Goal: Task Accomplishment & Management: Use online tool/utility

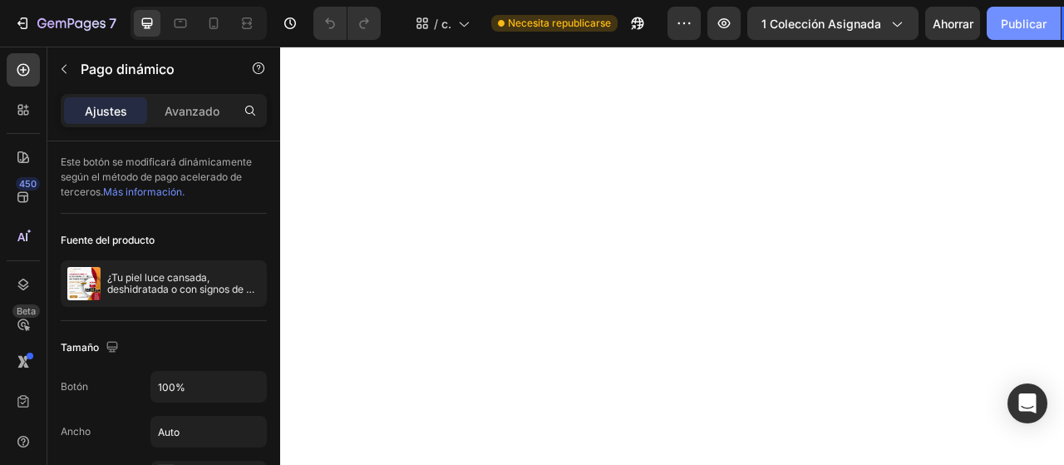
click at [1035, 20] on font "Publicar" at bounding box center [1024, 24] width 46 height 14
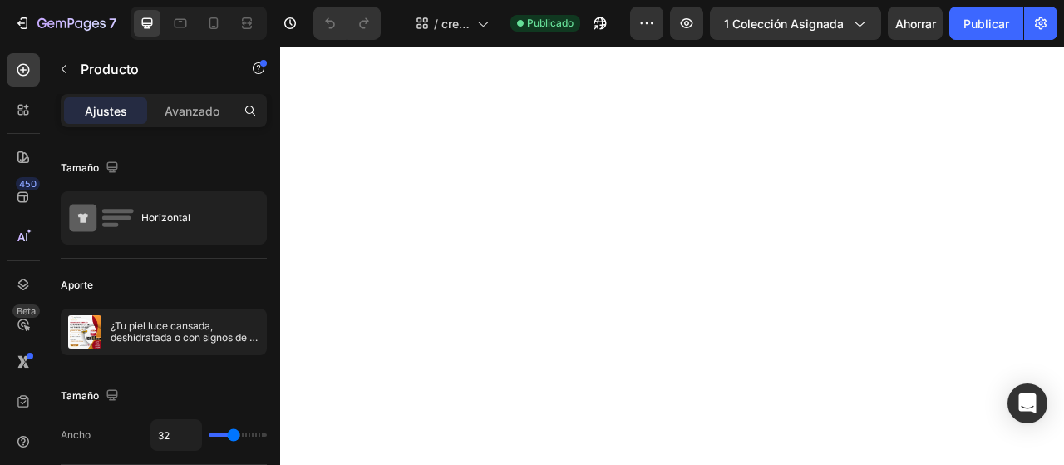
click at [688, 40] on div "7 / crema regeneradora con sangre de dragón Publicado Avance 1 colección asigna…" at bounding box center [532, 23] width 1064 height 47
click at [693, 17] on icon "button" at bounding box center [687, 23] width 17 height 17
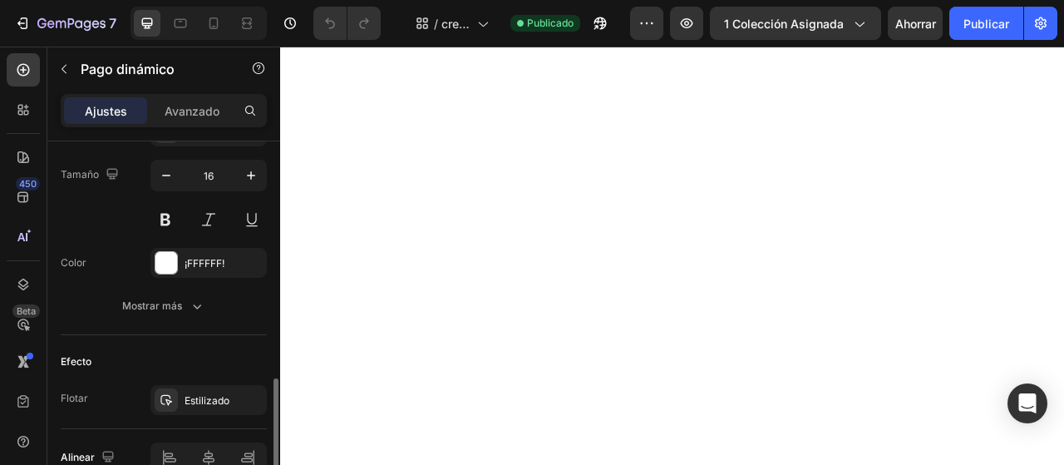
scroll to position [775, 0]
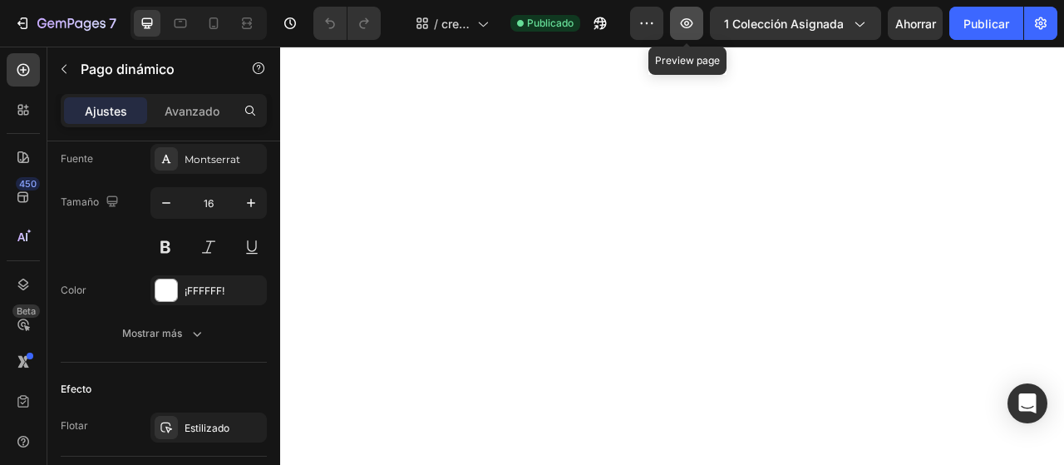
click at [689, 34] on button "button" at bounding box center [686, 23] width 33 height 33
click at [203, 119] on p "Avanzado" at bounding box center [192, 110] width 55 height 17
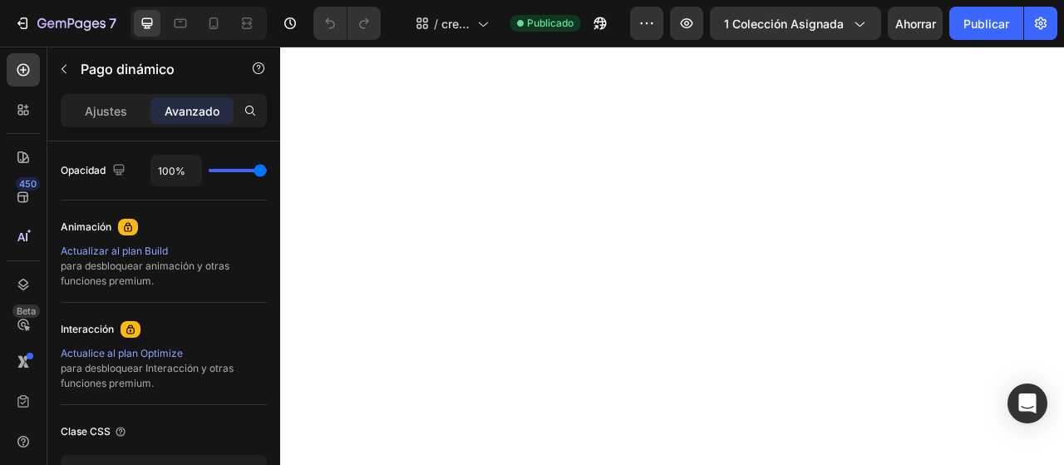
scroll to position [780, 0]
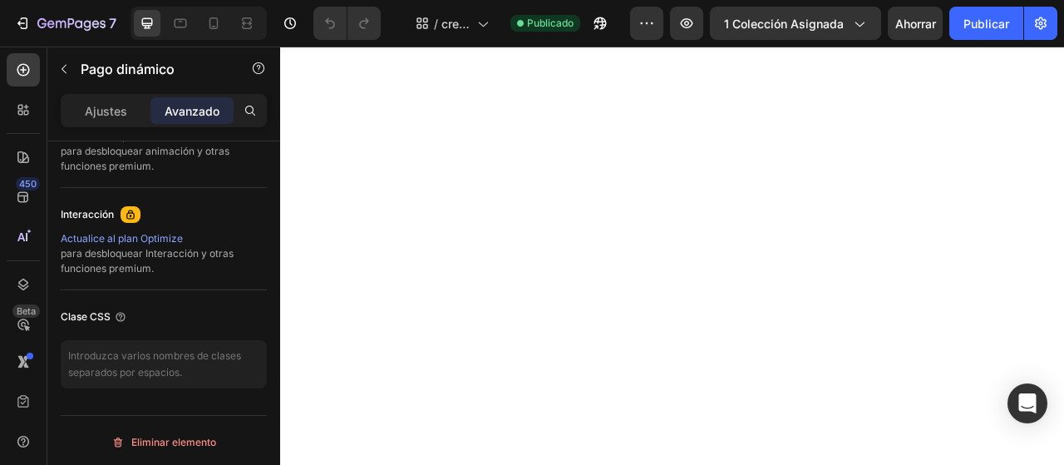
click at [111, 126] on div "Ajustes Avanzado" at bounding box center [164, 110] width 206 height 33
click at [120, 117] on p "Ajustes" at bounding box center [106, 110] width 42 height 17
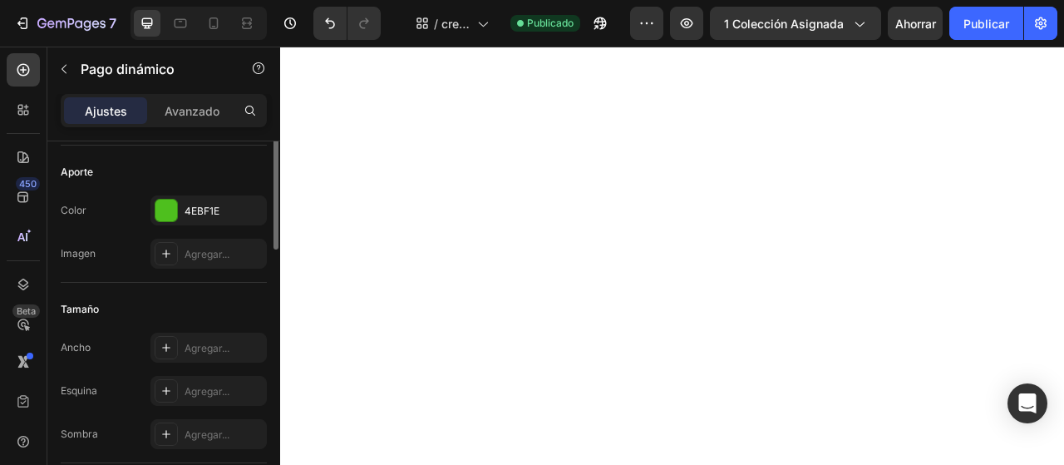
scroll to position [276, 0]
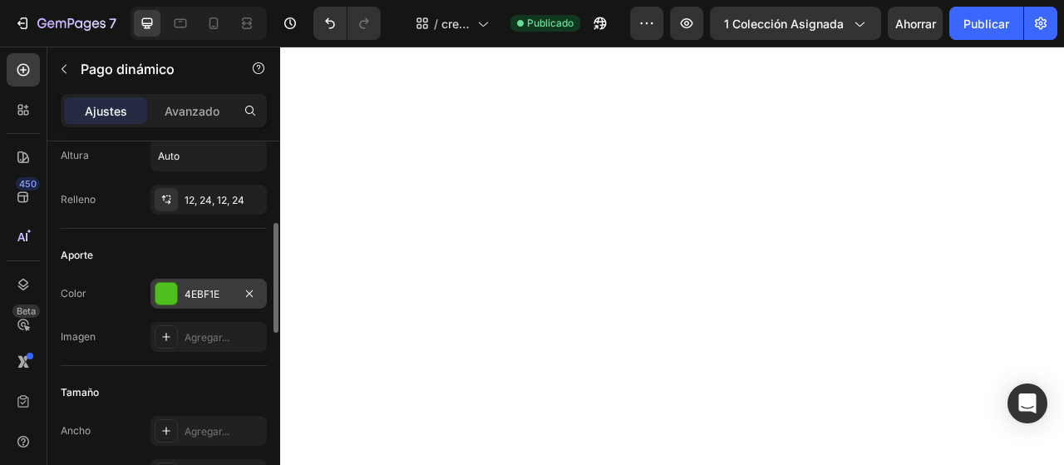
click at [164, 290] on div at bounding box center [167, 294] width 22 height 22
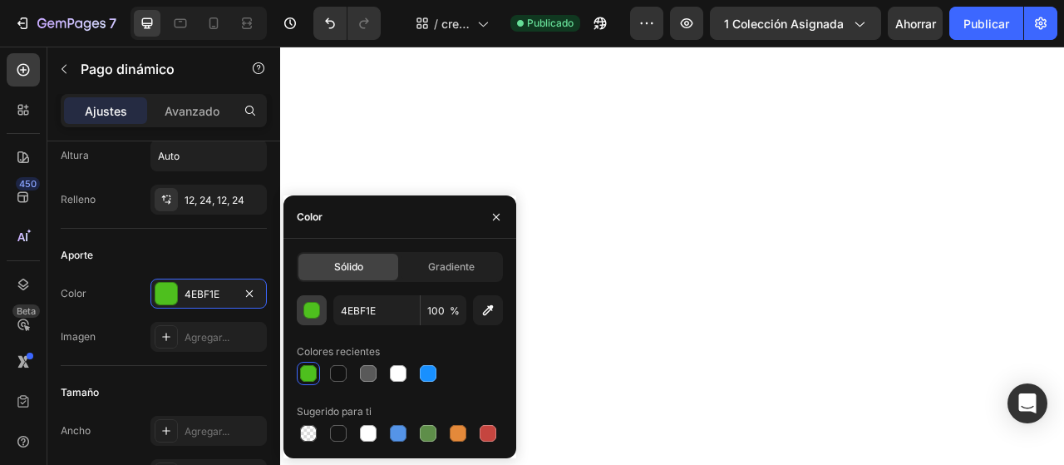
click at [311, 312] on div "button" at bounding box center [312, 311] width 17 height 17
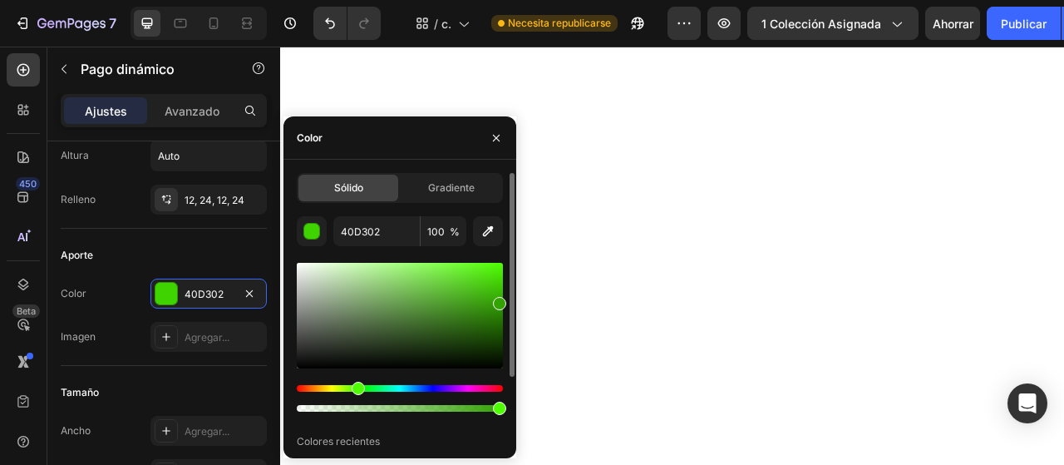
type input "32A301"
drag, startPoint x: 476, startPoint y: 293, endPoint x: 501, endPoint y: 300, distance: 26.8
click at [501, 300] on div at bounding box center [499, 303] width 13 height 13
click at [493, 140] on icon "button" at bounding box center [496, 137] width 13 height 13
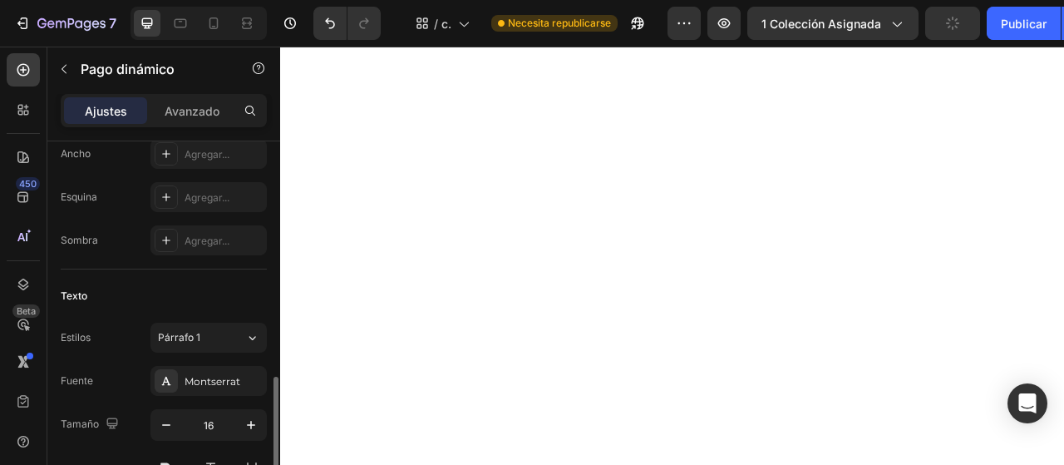
scroll to position [609, 0]
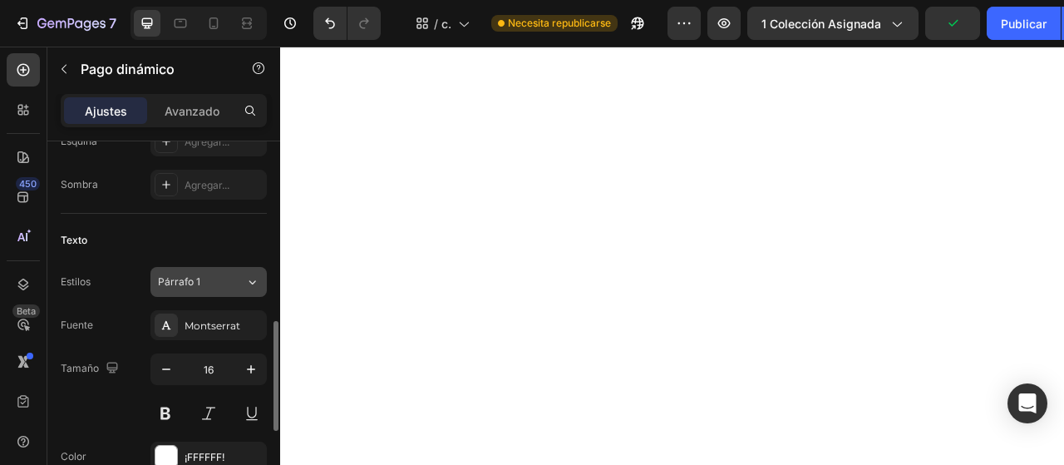
click at [246, 282] on icon at bounding box center [252, 282] width 14 height 17
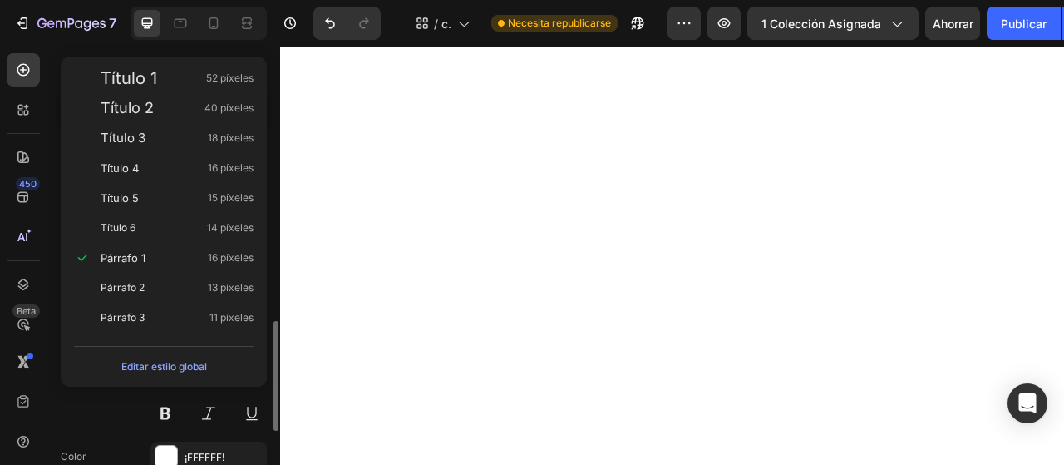
click at [246, 282] on font "13 píxeles" at bounding box center [231, 287] width 46 height 12
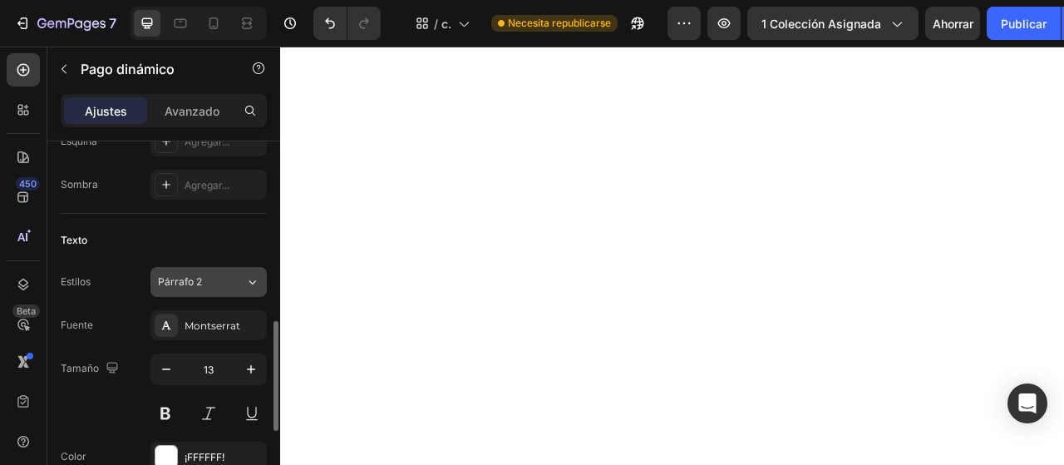
click at [246, 282] on icon at bounding box center [252, 282] width 14 height 17
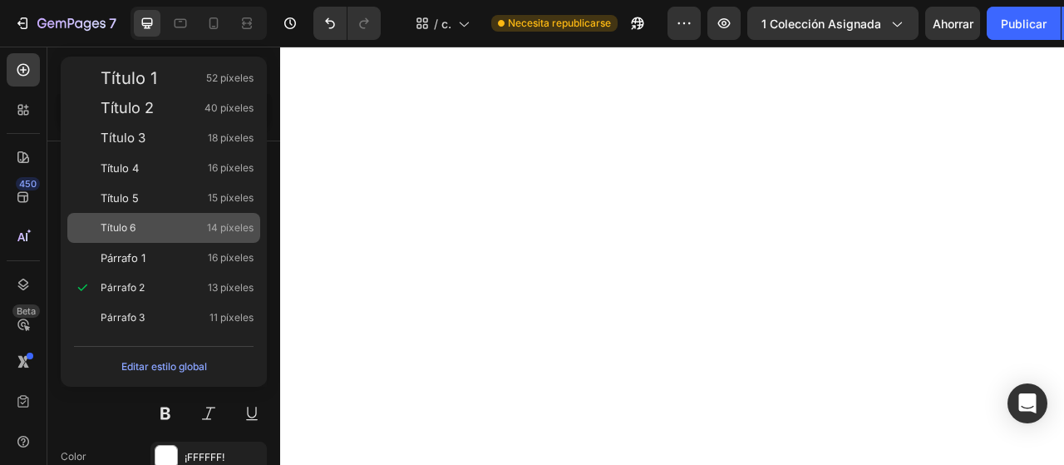
click at [233, 234] on span "14 píxeles" at bounding box center [230, 228] width 47 height 17
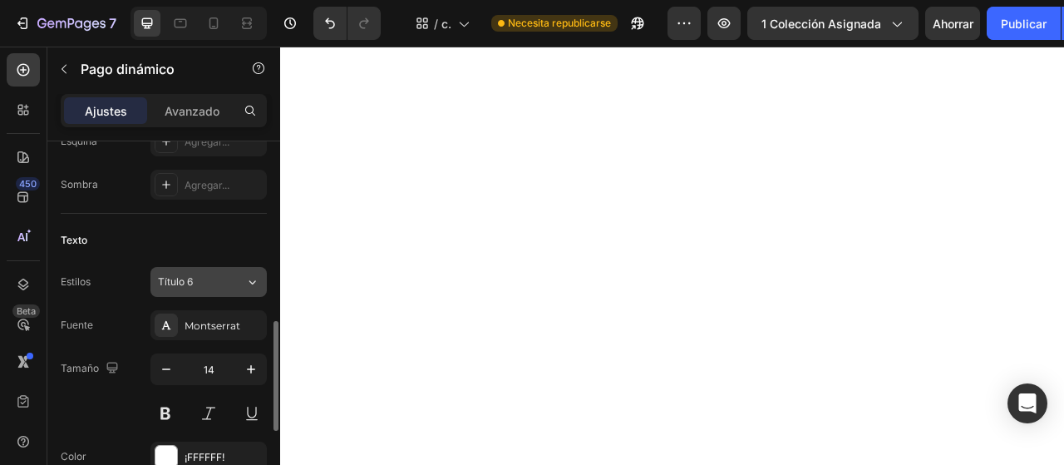
click at [252, 281] on icon at bounding box center [252, 282] width 14 height 17
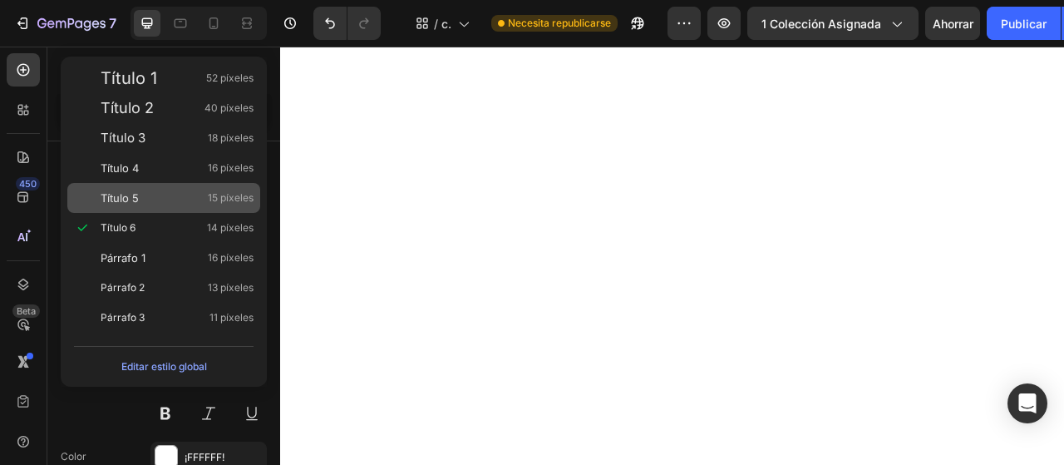
click at [249, 197] on font "15 píxeles" at bounding box center [231, 197] width 46 height 12
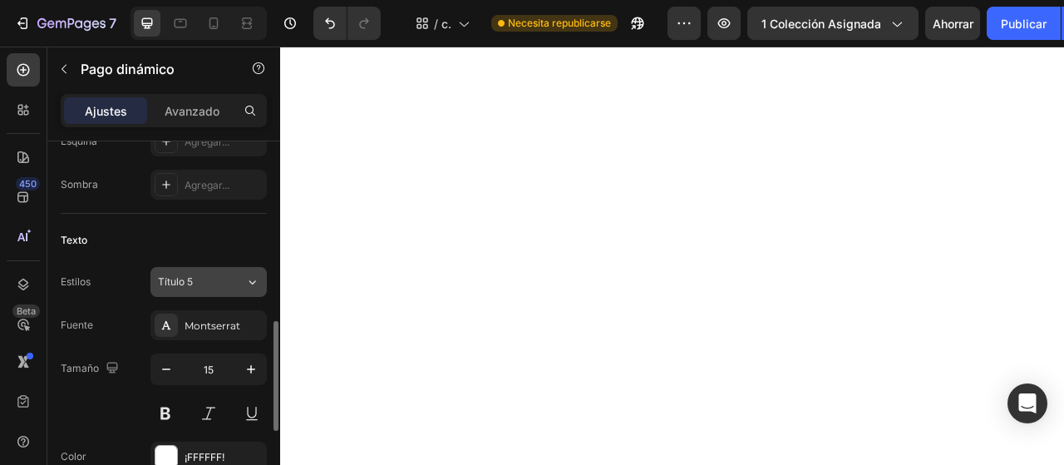
click at [246, 284] on icon at bounding box center [252, 282] width 14 height 17
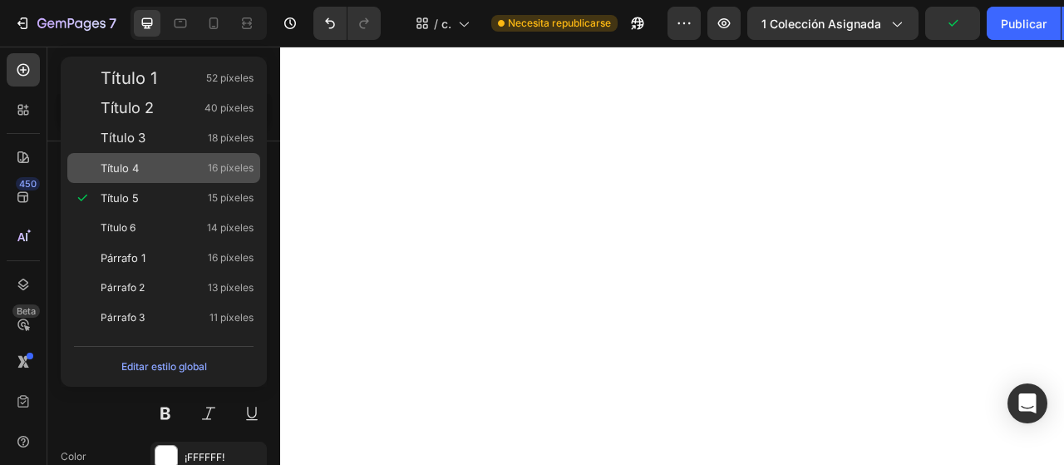
click at [244, 164] on font "16 píxeles" at bounding box center [231, 167] width 46 height 12
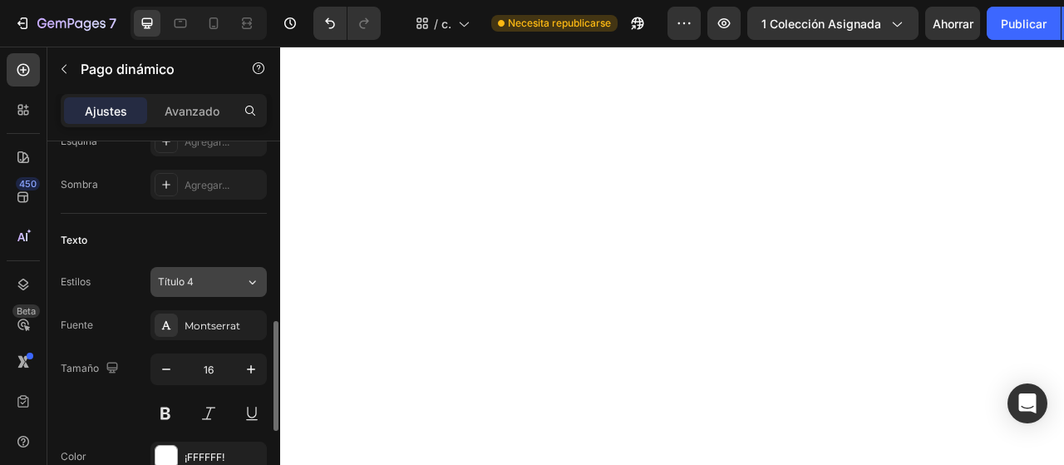
click at [259, 277] on button "Título 4" at bounding box center [209, 282] width 116 height 30
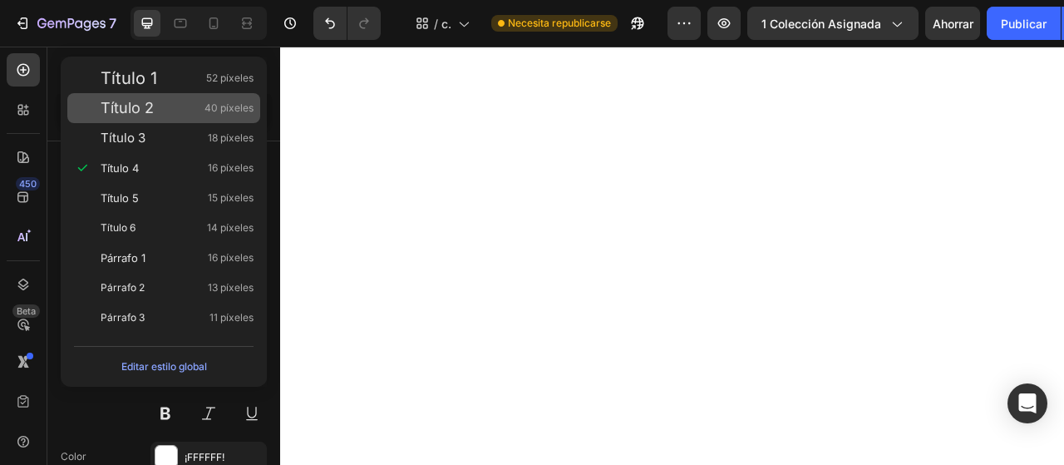
click at [218, 97] on div "Título 2 40 píxeles" at bounding box center [163, 108] width 193 height 30
type input "40"
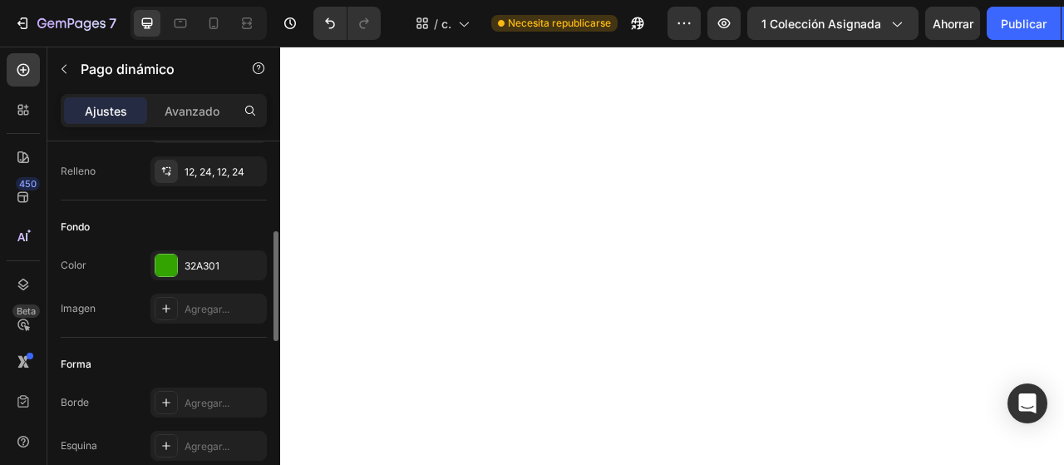
scroll to position [221, 0]
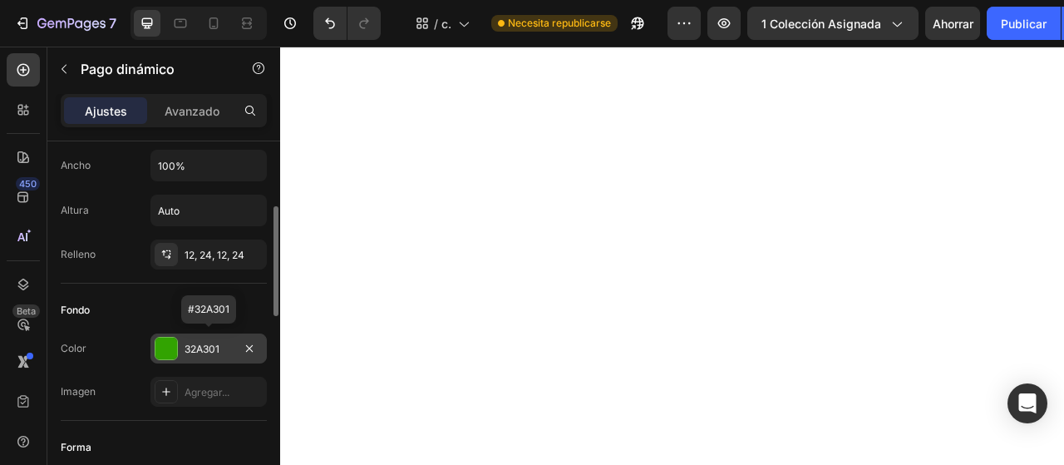
click at [176, 344] on div at bounding box center [167, 349] width 22 height 22
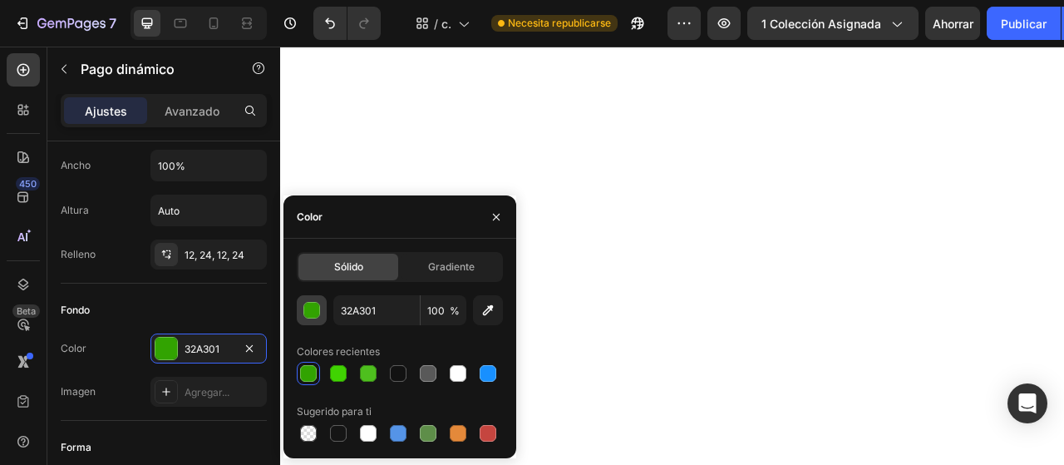
click at [314, 315] on div "button" at bounding box center [312, 311] width 17 height 17
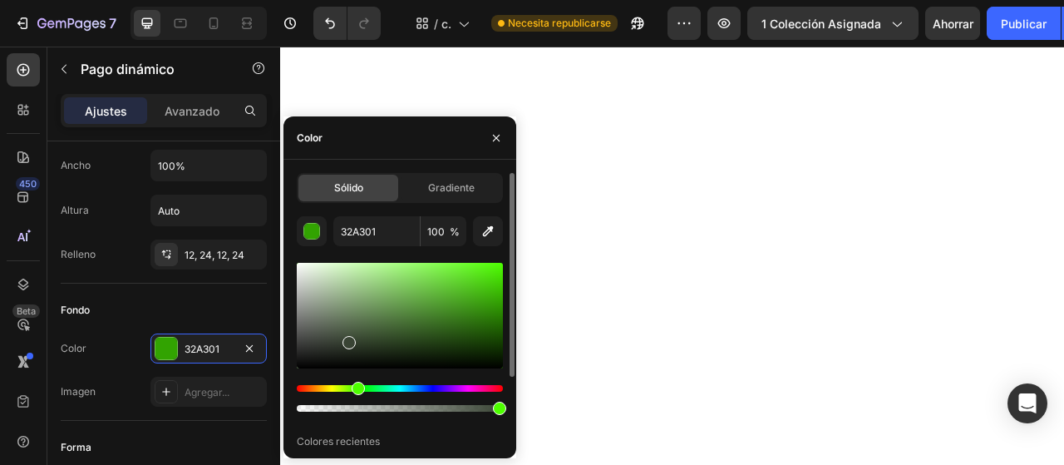
drag, startPoint x: 498, startPoint y: 298, endPoint x: 348, endPoint y: 339, distance: 156.2
click at [348, 339] on div at bounding box center [349, 342] width 13 height 13
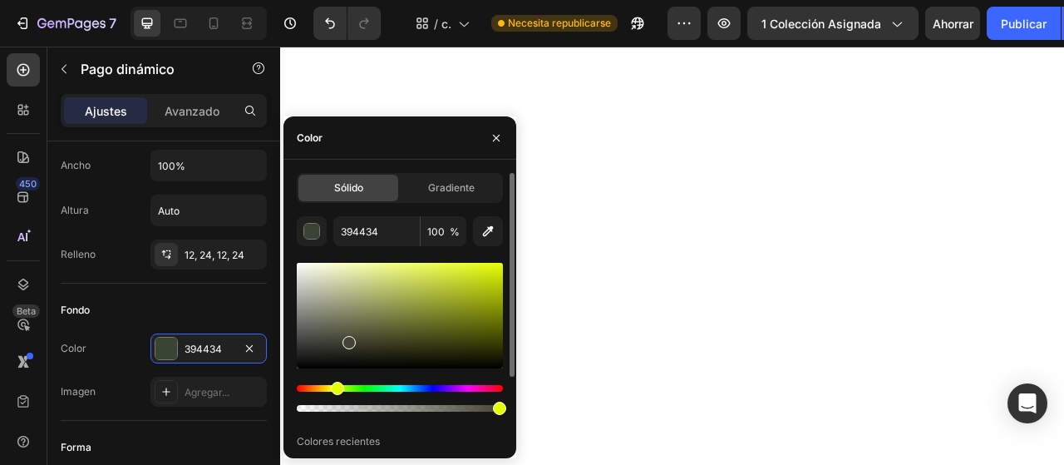
drag, startPoint x: 359, startPoint y: 388, endPoint x: 335, endPoint y: 389, distance: 24.1
click at [335, 389] on div "Matiz" at bounding box center [337, 388] width 13 height 13
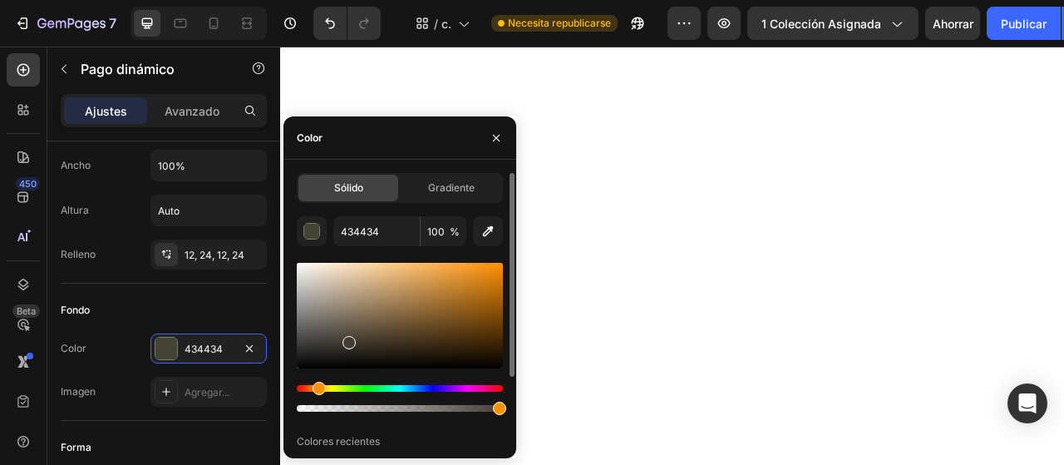
drag, startPoint x: 338, startPoint y: 386, endPoint x: 317, endPoint y: 394, distance: 22.4
click at [317, 394] on div "Matiz" at bounding box center [319, 388] width 13 height 13
type input "E2942D"
drag, startPoint x: 351, startPoint y: 348, endPoint x: 462, endPoint y: 274, distance: 134.2
click at [462, 274] on div at bounding box center [400, 316] width 206 height 106
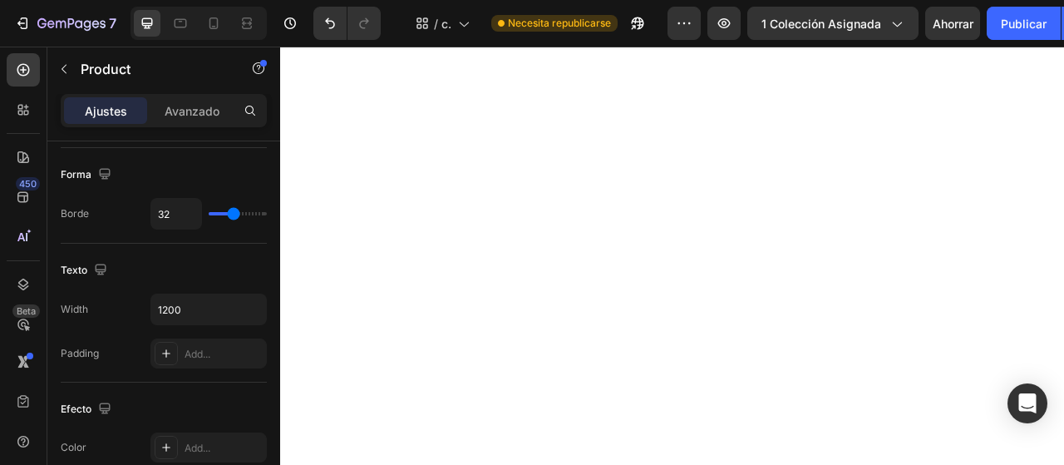
scroll to position [0, 0]
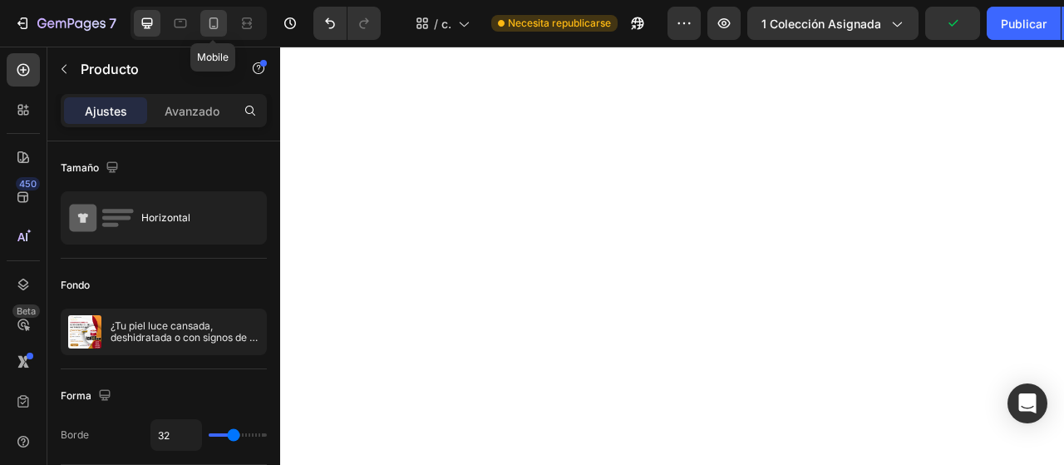
click at [213, 27] on icon at bounding box center [214, 23] width 9 height 12
type input "16"
type input "100%"
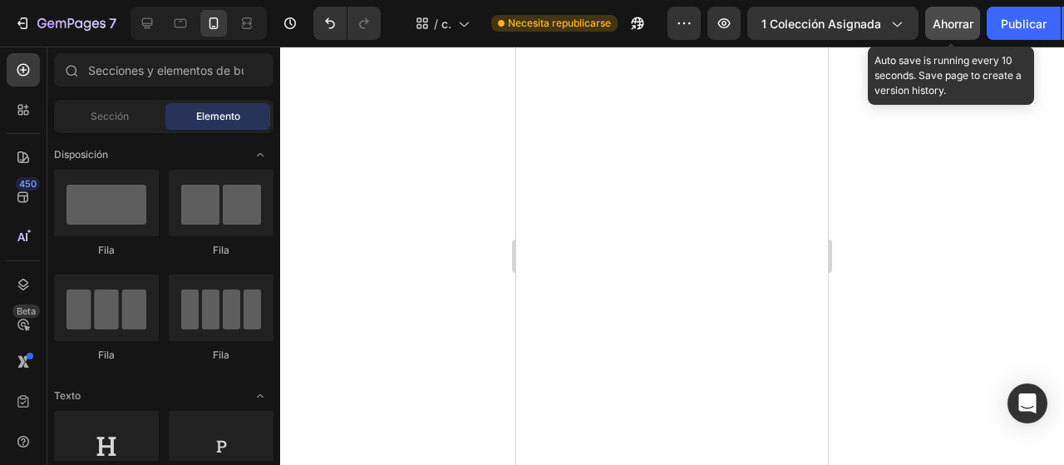
click at [951, 27] on font "Ahorrar" at bounding box center [953, 24] width 41 height 14
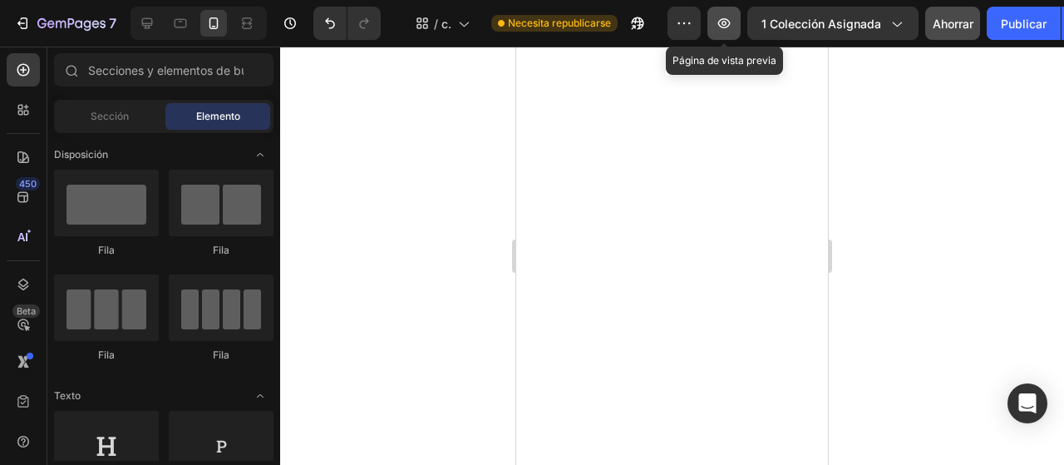
click at [723, 21] on icon "button" at bounding box center [724, 23] width 17 height 17
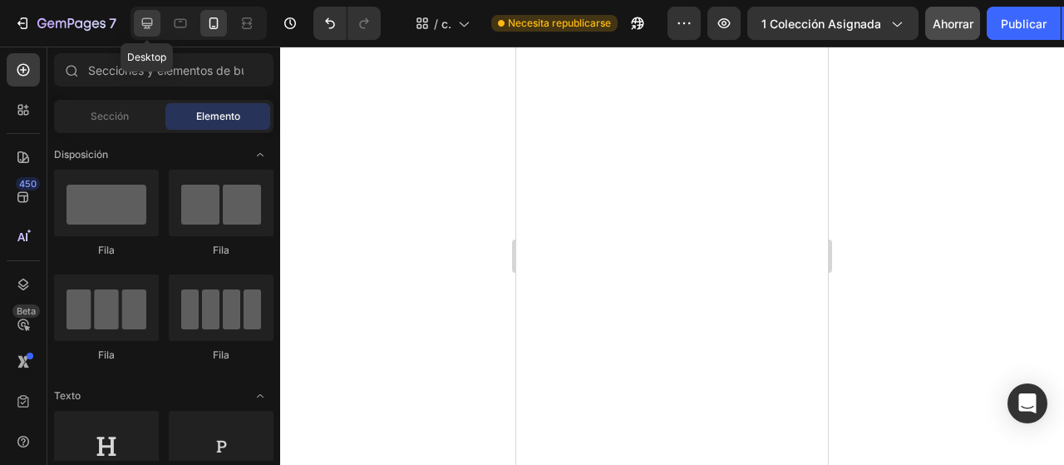
click at [143, 27] on icon at bounding box center [147, 23] width 11 height 11
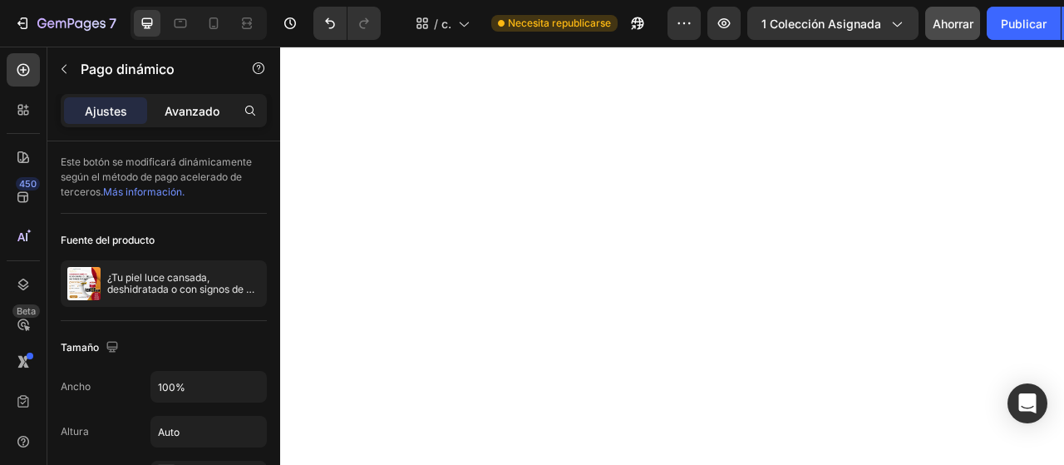
click at [175, 116] on font "Avanzado" at bounding box center [192, 111] width 55 height 14
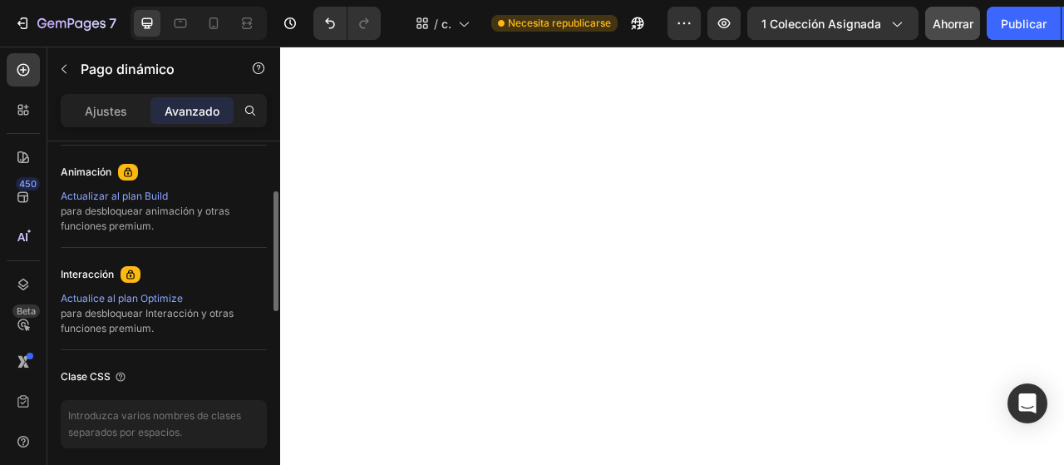
scroll to position [582, 0]
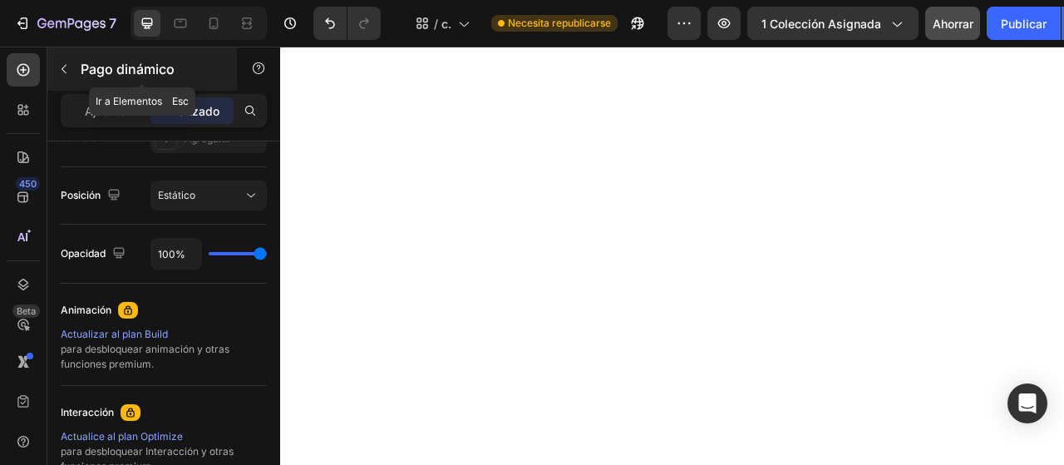
click at [65, 74] on icon "button" at bounding box center [63, 68] width 13 height 13
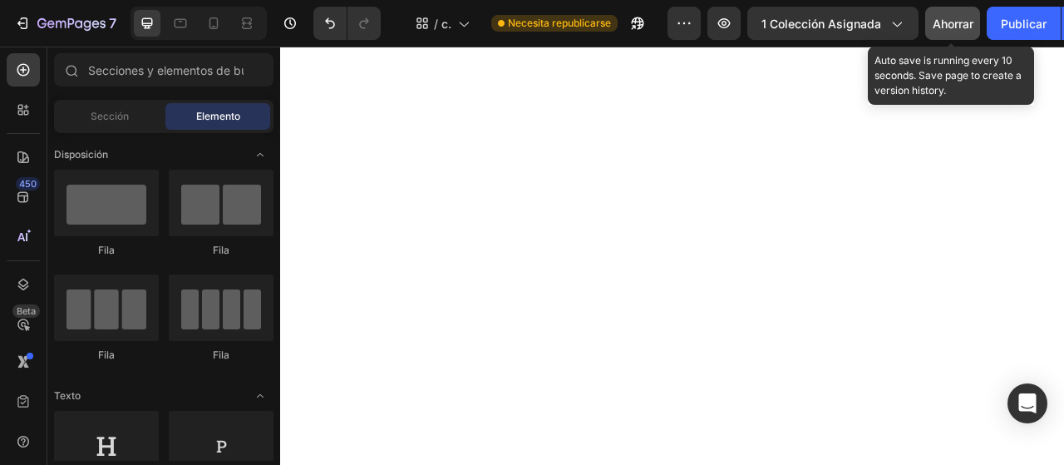
click at [956, 31] on div "Ahorrar" at bounding box center [953, 23] width 41 height 17
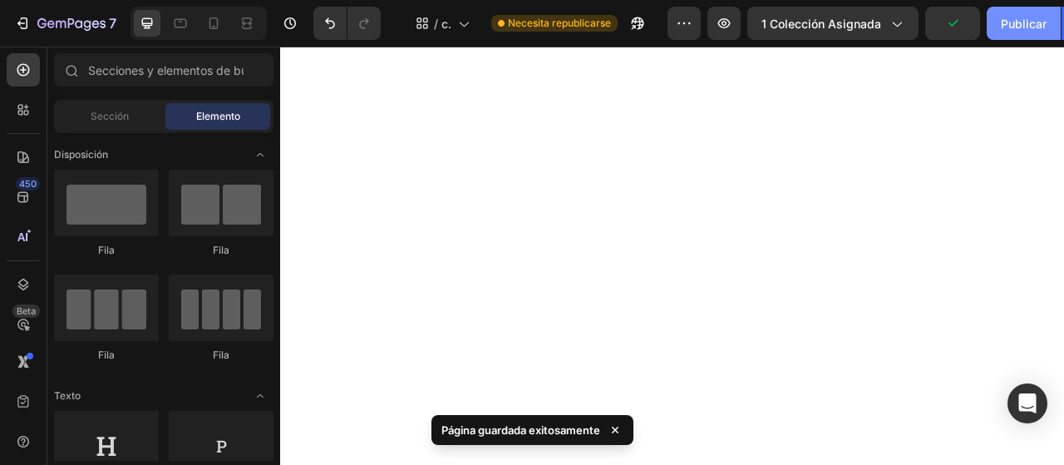
click at [1006, 18] on font "Publicar" at bounding box center [1024, 24] width 46 height 14
